Goal: Task Accomplishment & Management: Manage account settings

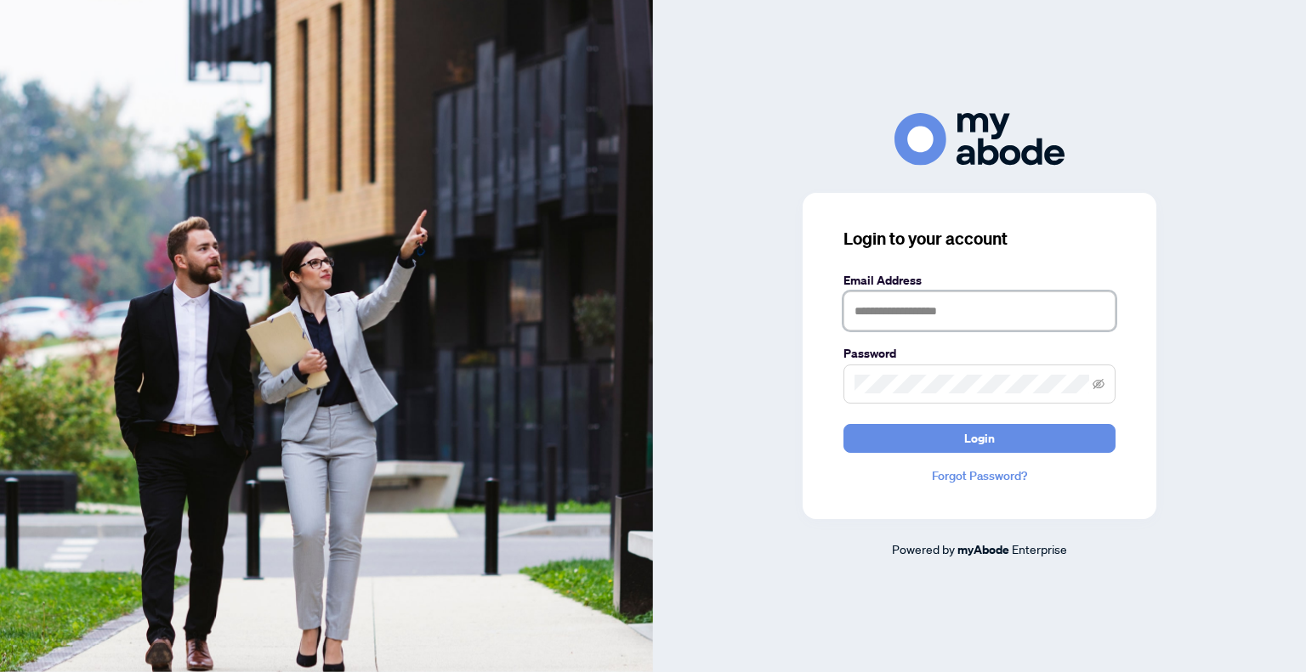
type input "**********"
click at [1177, 194] on div "**********" at bounding box center [979, 335] width 653 height 445
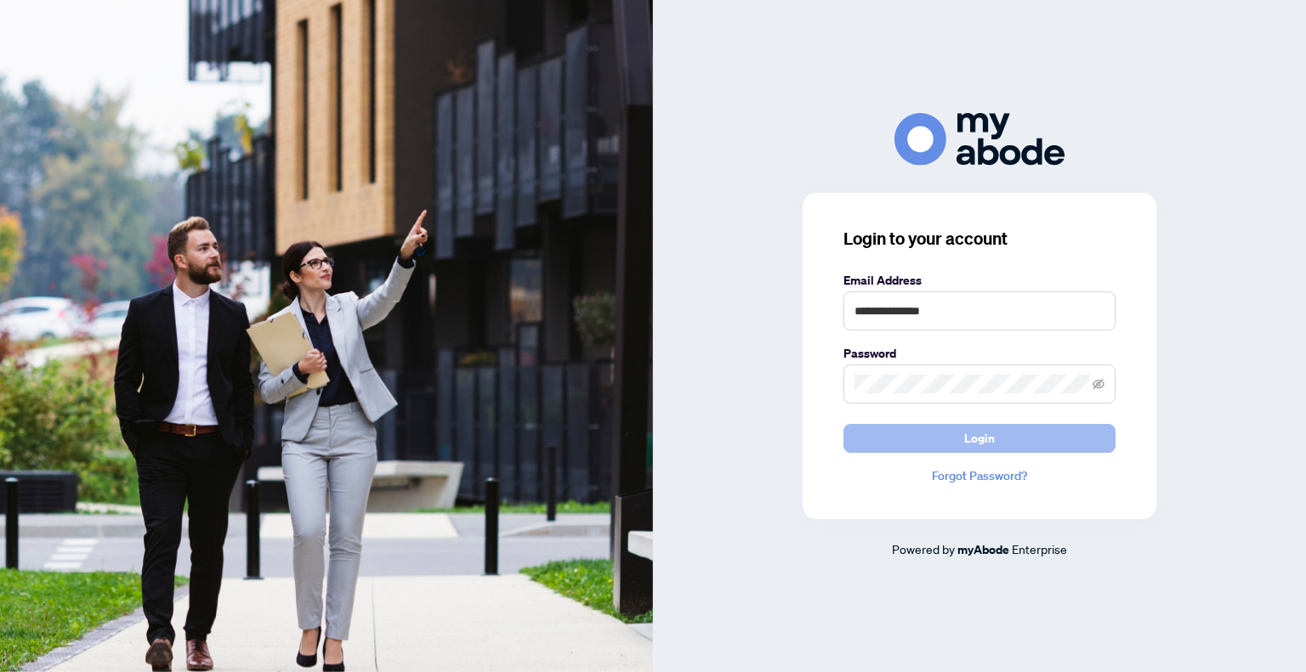
click at [1034, 426] on button "Login" at bounding box center [979, 438] width 272 height 29
